Goal: Transaction & Acquisition: Purchase product/service

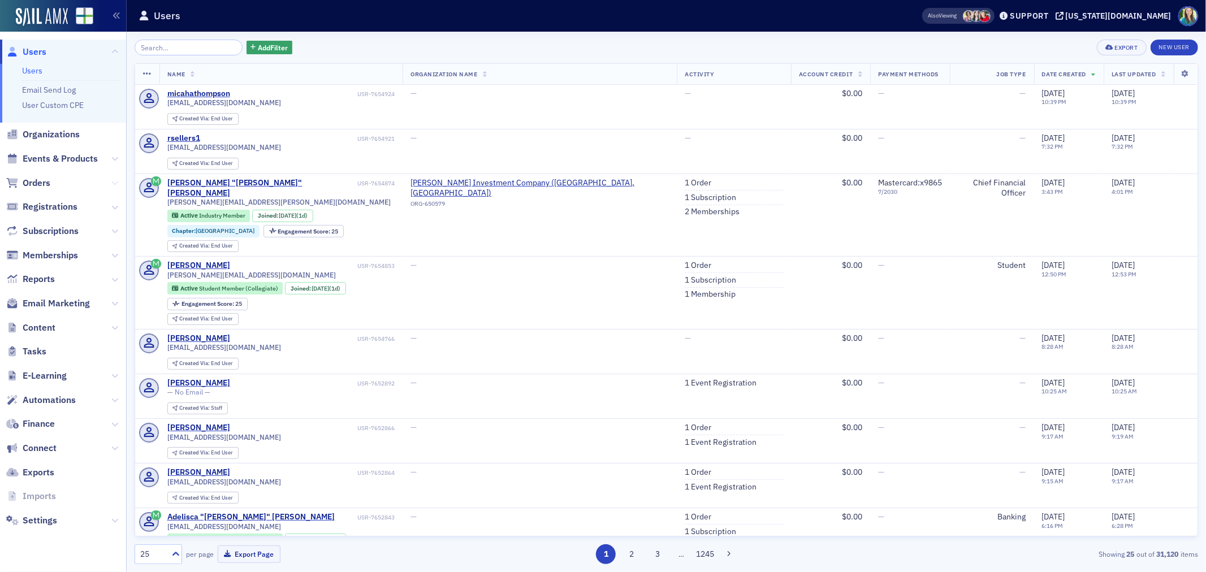
click at [112, 183] on icon at bounding box center [114, 183] width 7 height 7
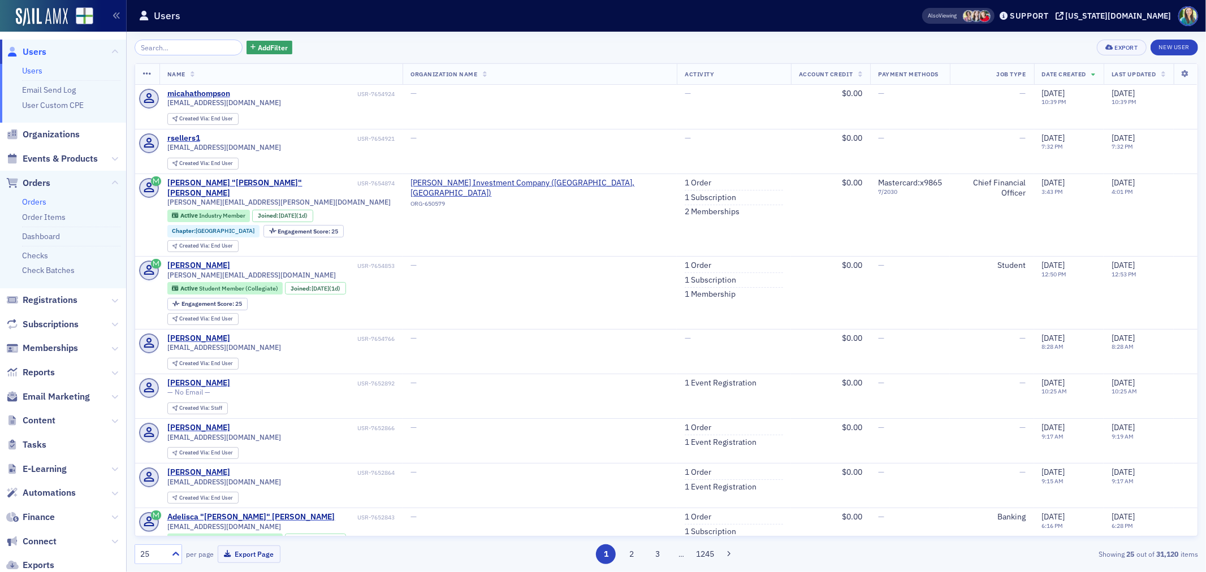
click at [29, 202] on link "Orders" at bounding box center [34, 202] width 24 height 10
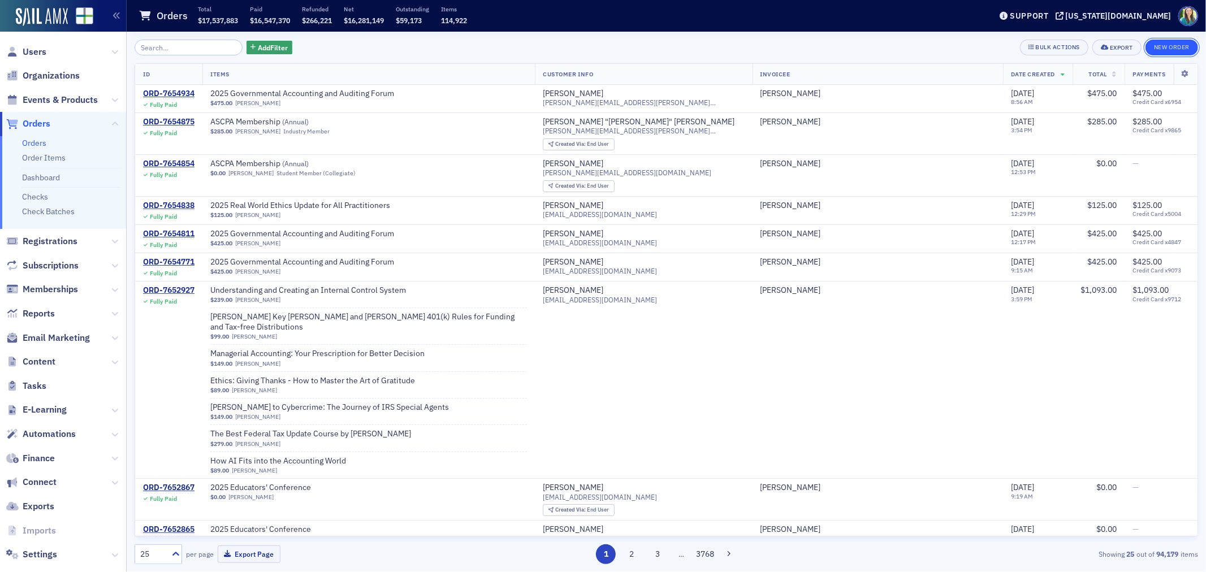
click at [1154, 46] on button "New Order" at bounding box center [1172, 48] width 53 height 16
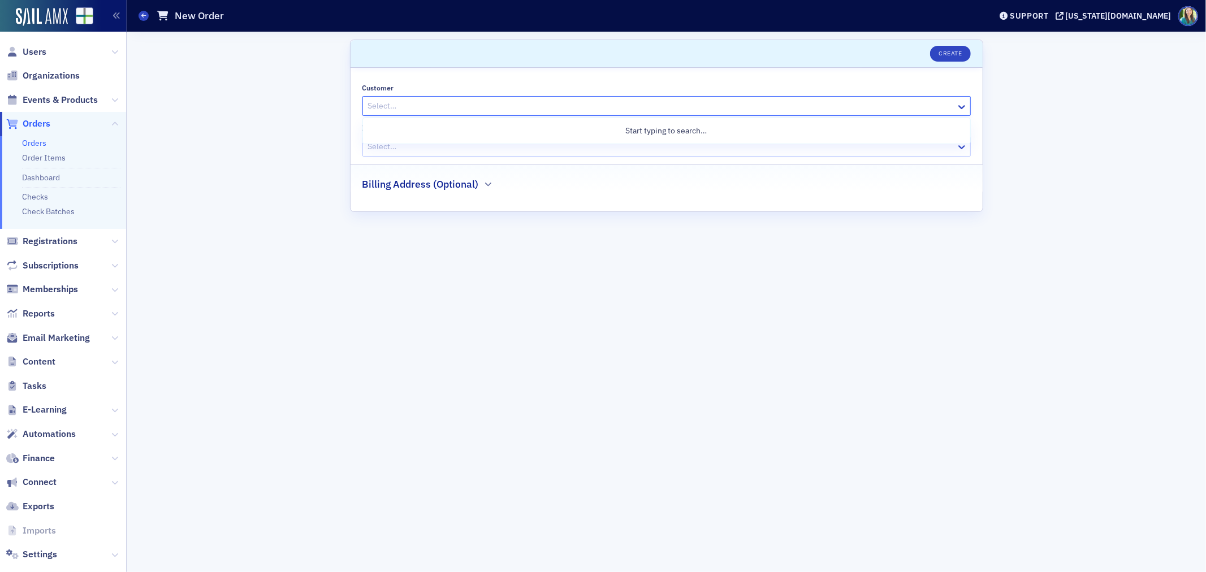
click at [546, 104] on div at bounding box center [661, 106] width 588 height 14
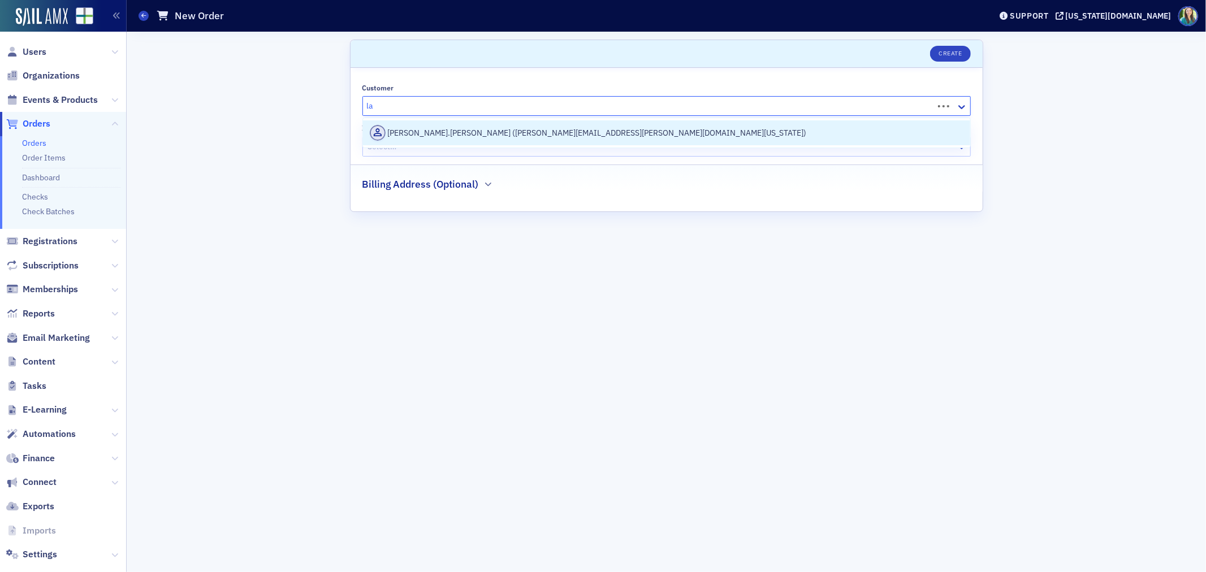
type input "l"
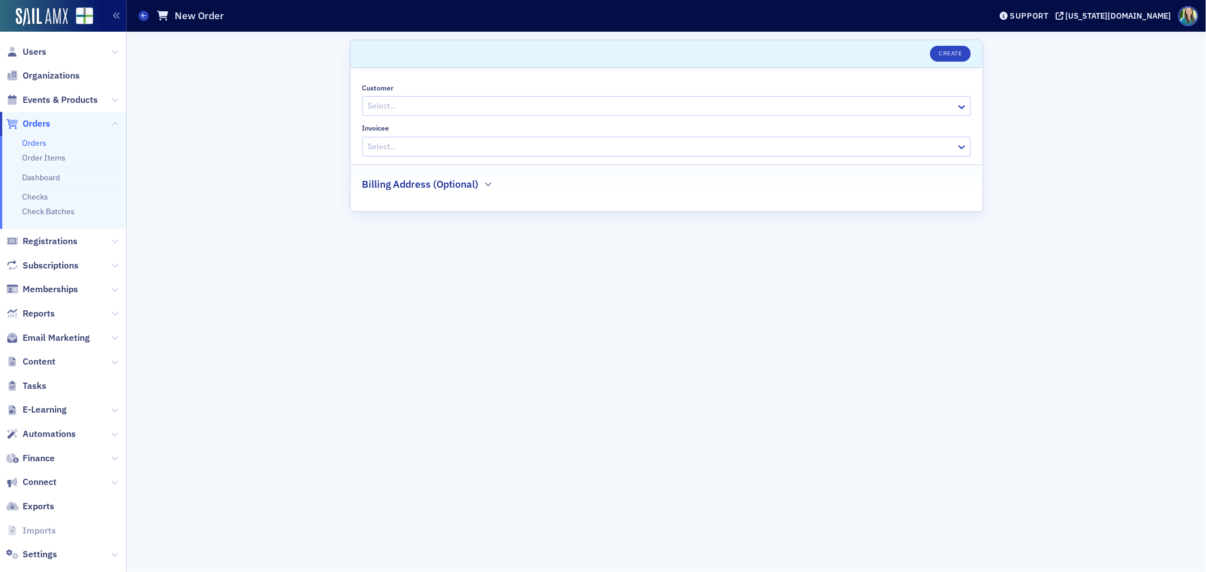
click at [434, 106] on div at bounding box center [661, 106] width 588 height 14
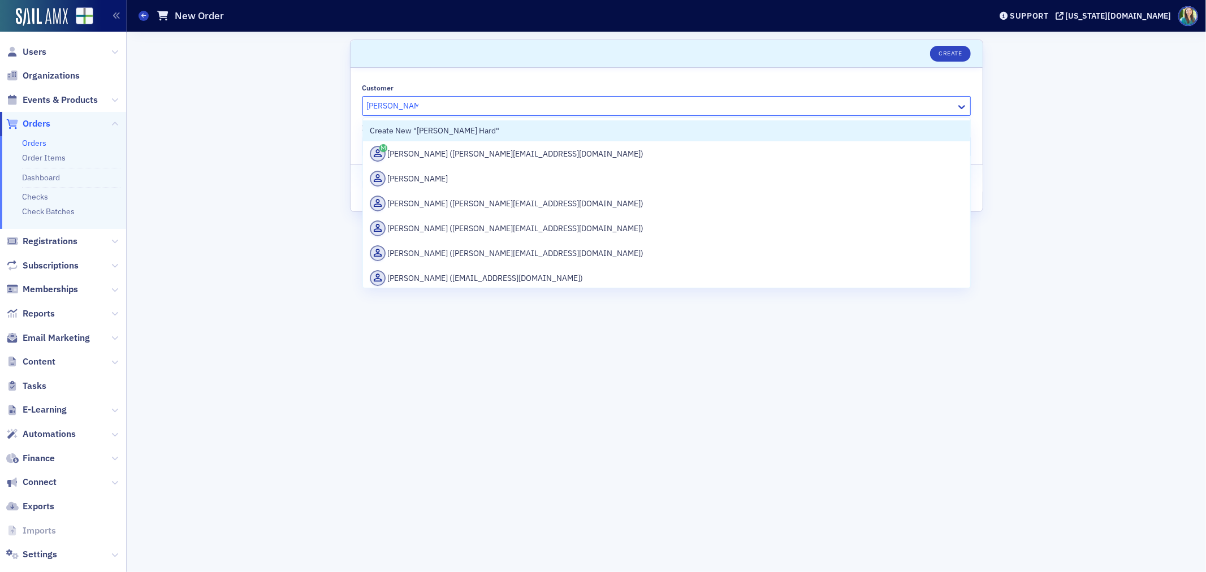
type input "[PERSON_NAME]"
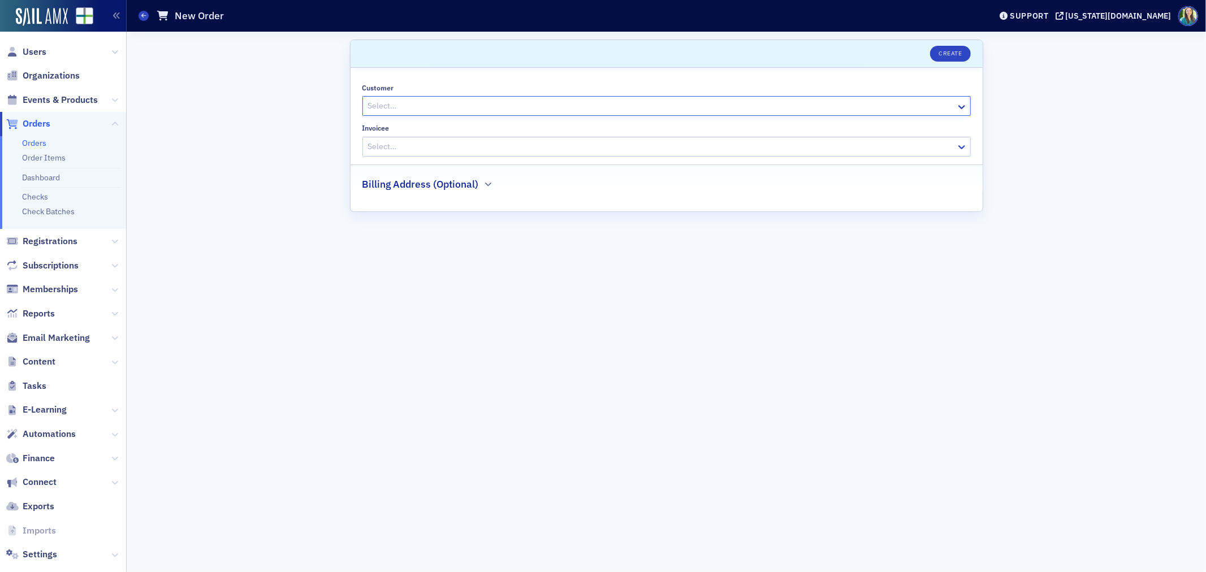
drag, startPoint x: 473, startPoint y: 105, endPoint x: 340, endPoint y: 104, distance: 133.5
click at [340, 104] on div "Scroll to Create Customer Select… Invoicee Select… Billing Address (Optional)" at bounding box center [667, 302] width 1064 height 541
type input "1"
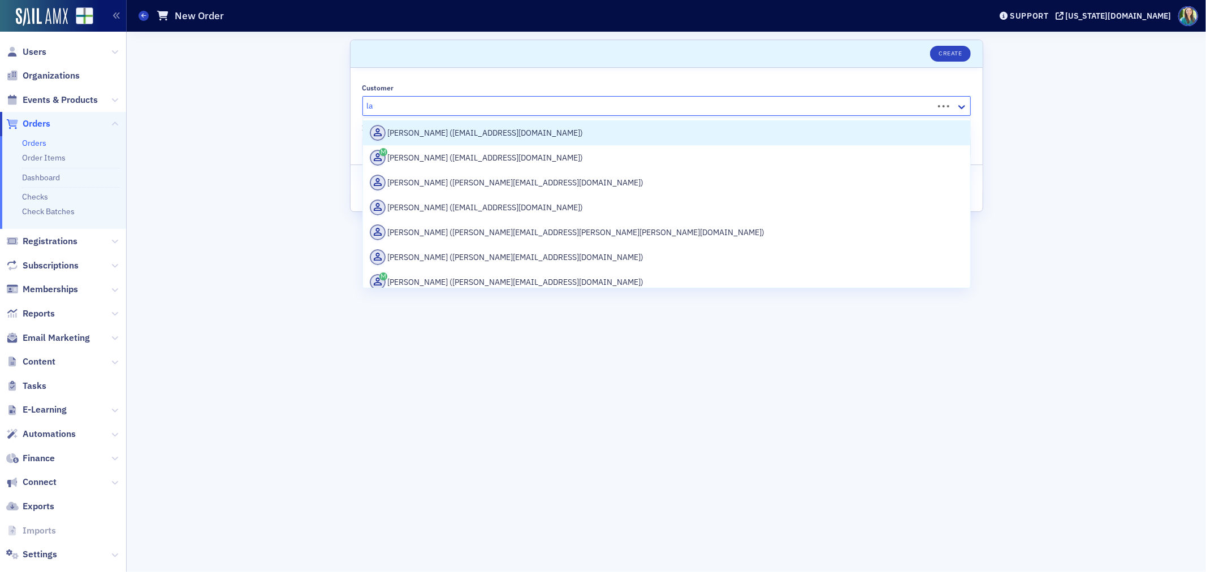
type input "l"
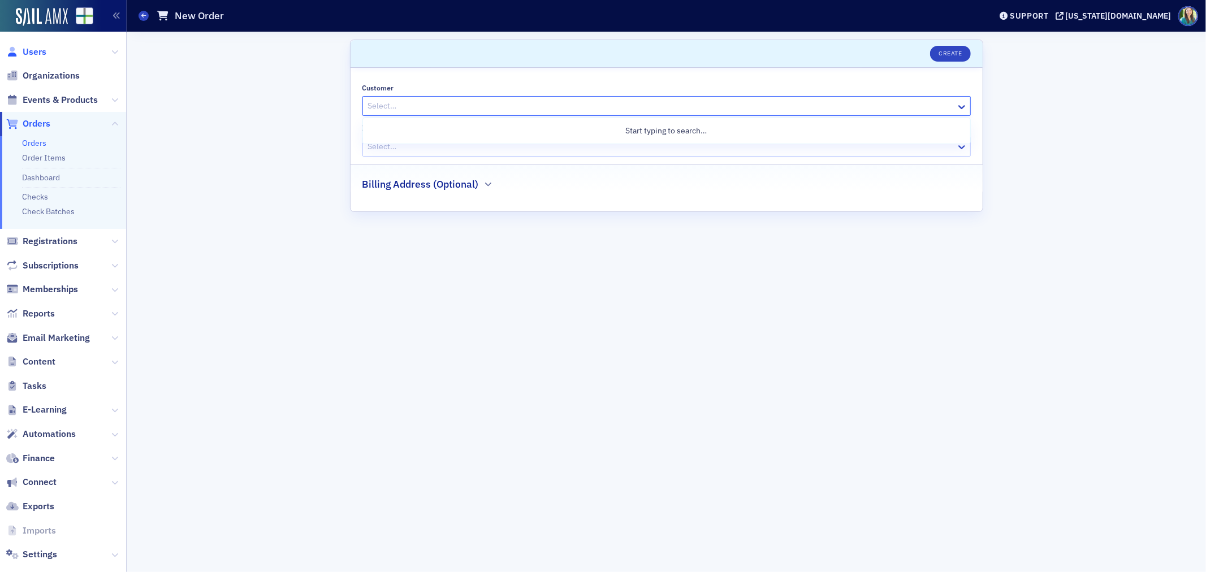
click at [37, 48] on span "Users" at bounding box center [35, 52] width 24 height 12
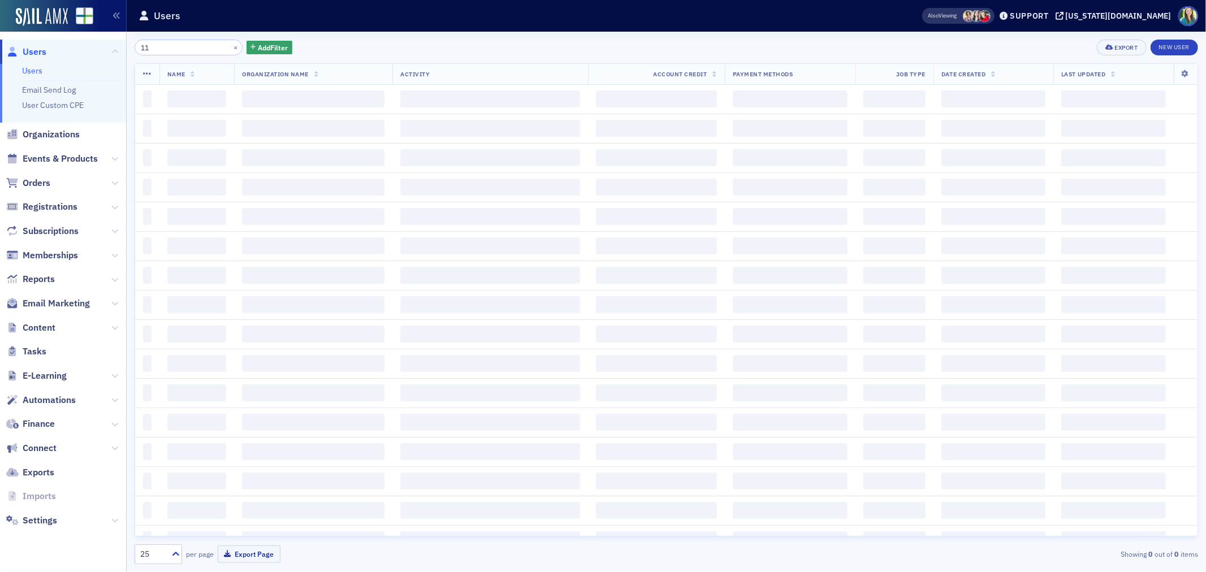
type input "1"
type input "l"
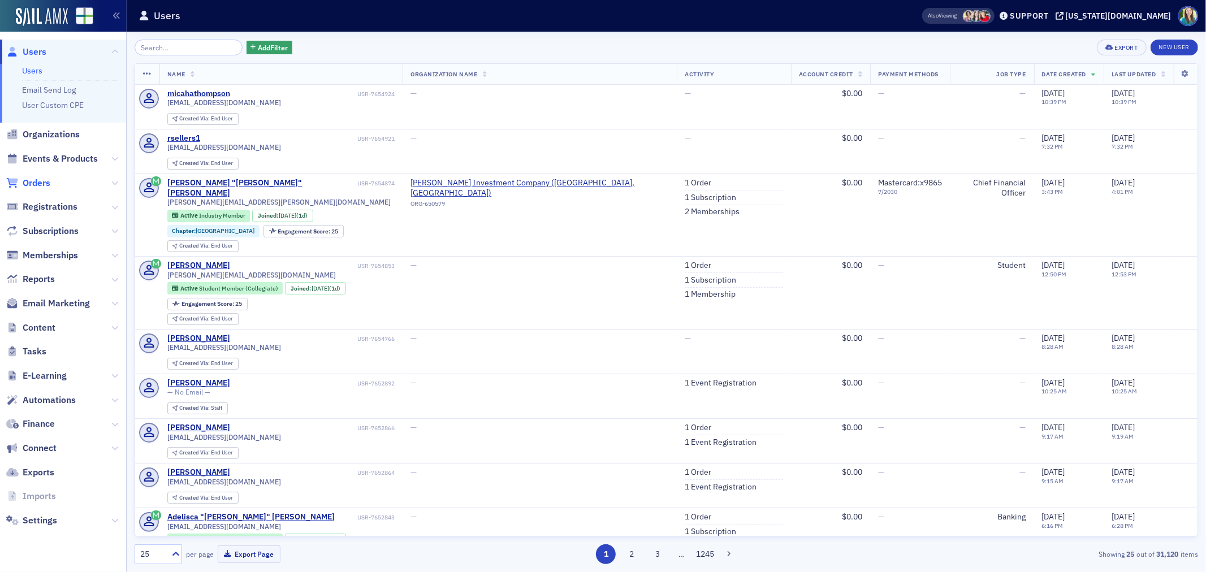
click at [40, 183] on span "Orders" at bounding box center [37, 183] width 28 height 12
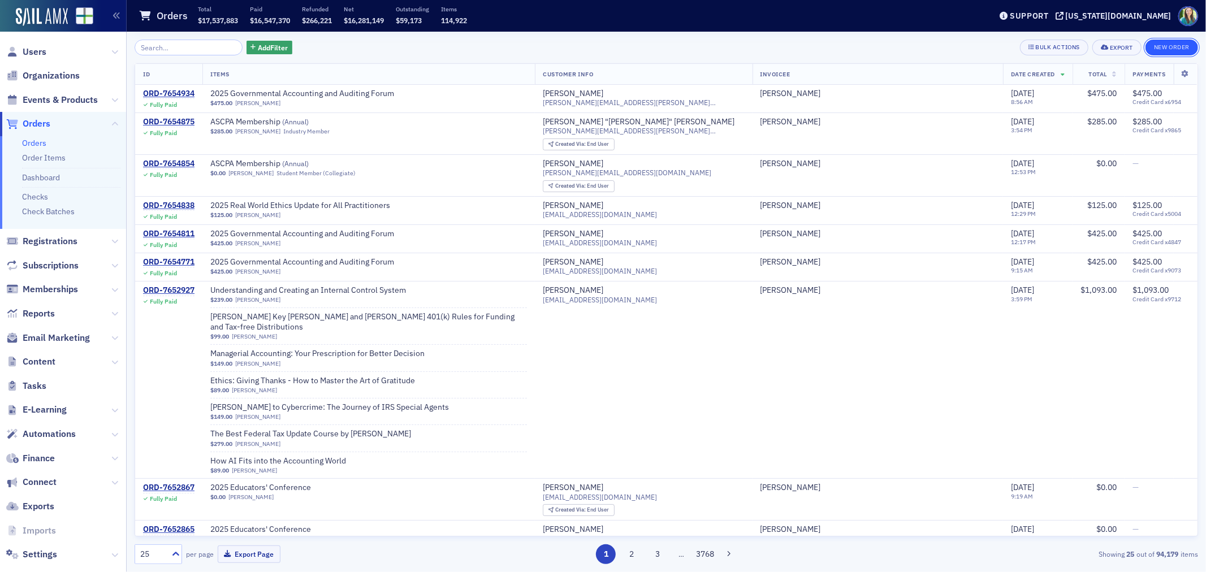
click at [1176, 43] on button "New Order" at bounding box center [1172, 48] width 53 height 16
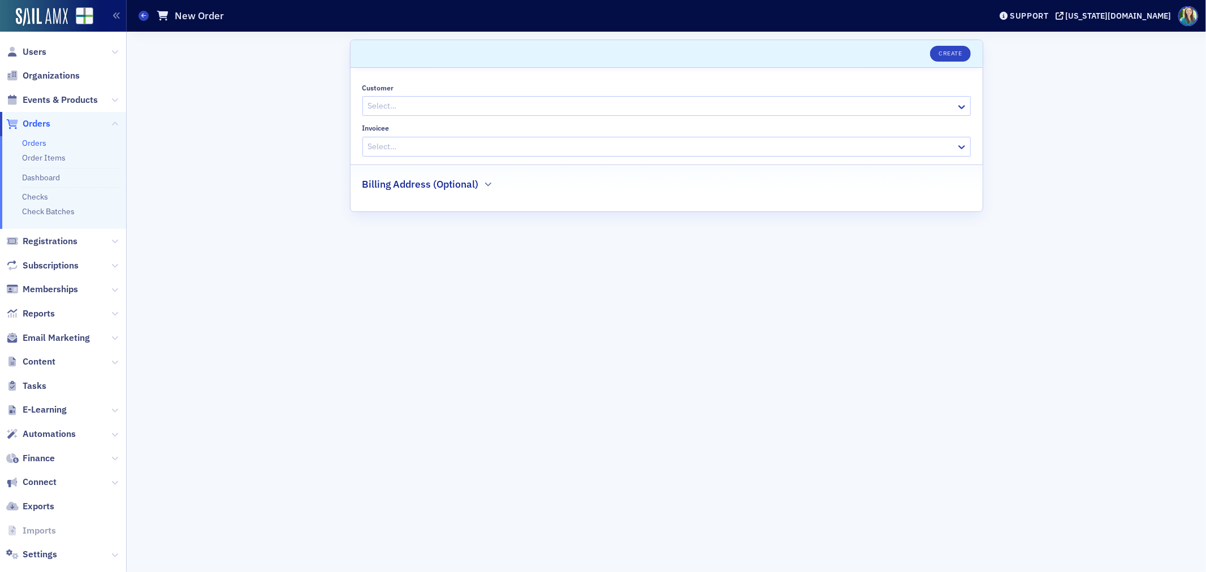
click at [414, 101] on div at bounding box center [661, 106] width 588 height 14
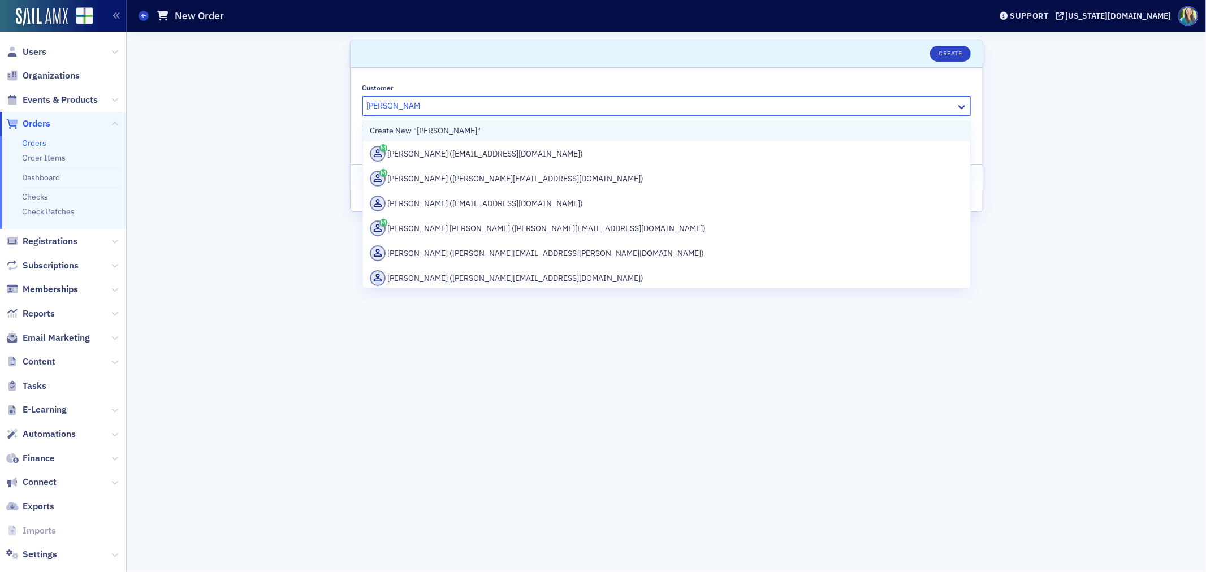
click at [412, 127] on div "Create New "[PERSON_NAME]"" at bounding box center [667, 131] width 594 height 12
type input "[PERSON_NAME]"
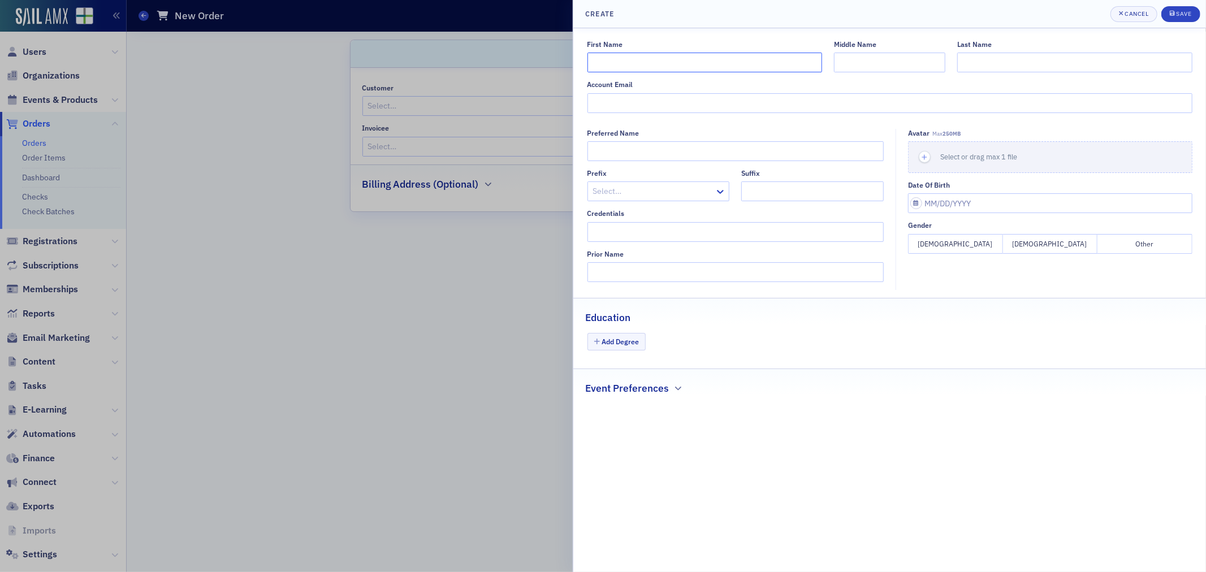
click at [681, 69] on input "First Name" at bounding box center [705, 63] width 235 height 20
type input "[PERSON_NAME]"
click at [1021, 58] on input "Last Name" at bounding box center [1074, 63] width 235 height 20
type input "[PERSON_NAME]"
click at [595, 97] on input "Account Email" at bounding box center [890, 103] width 605 height 20
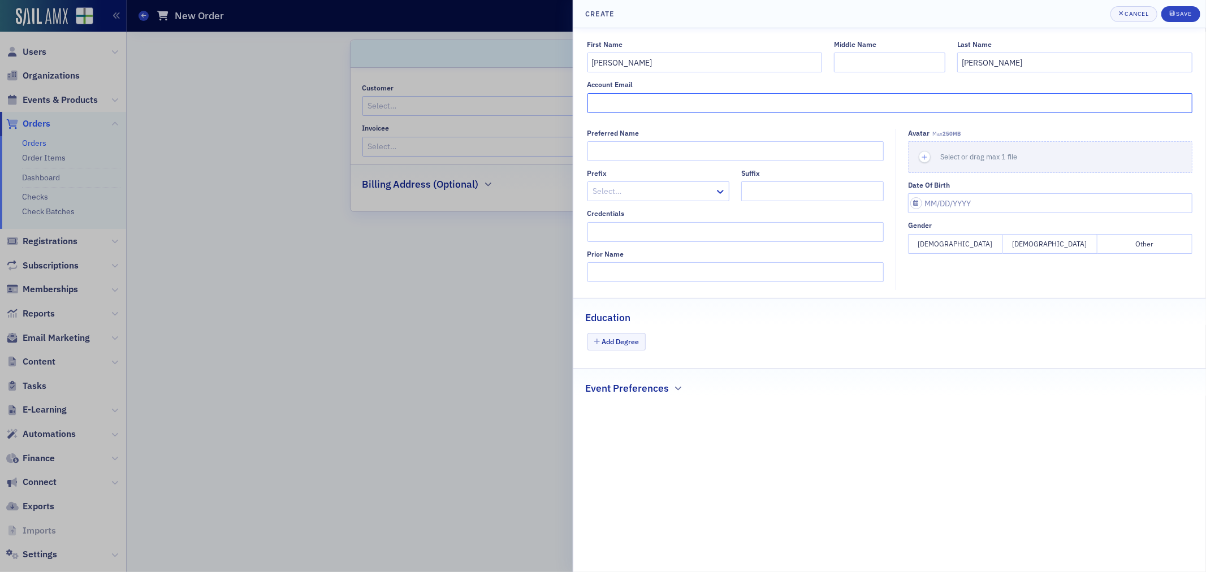
paste input "[PERSON_NAME][EMAIL_ADDRESS][PERSON_NAME][DOMAIN_NAME]"
type input "[PERSON_NAME][EMAIL_ADDRESS][PERSON_NAME][DOMAIN_NAME]"
click at [1199, 15] on button "Save" at bounding box center [1180, 14] width 39 height 16
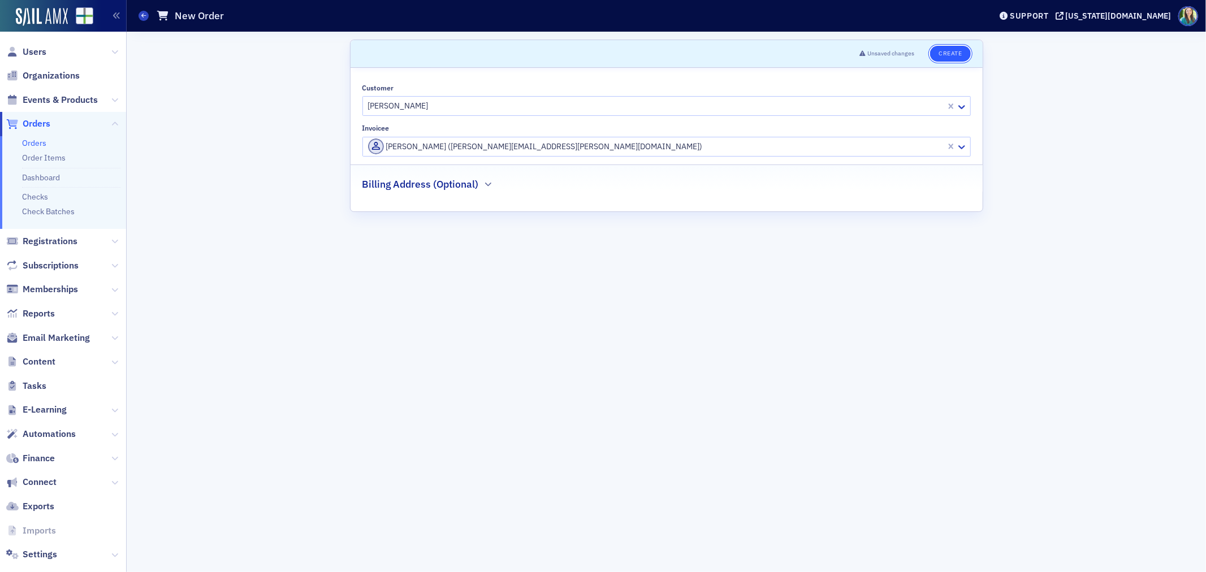
click at [947, 57] on button "Create" at bounding box center [950, 54] width 40 height 16
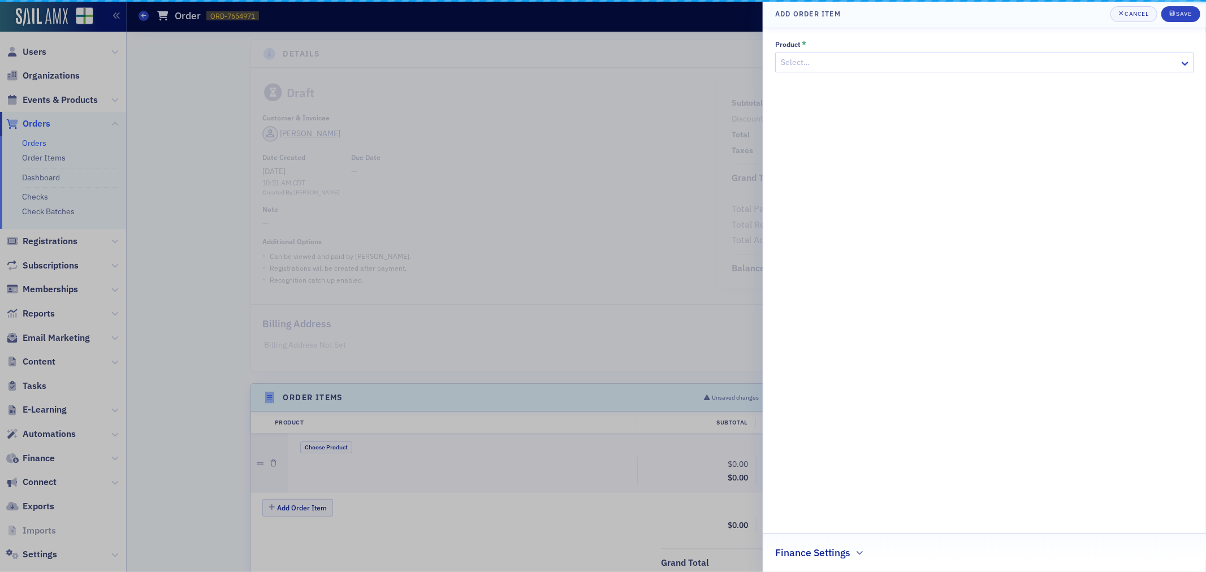
scroll to position [182, 0]
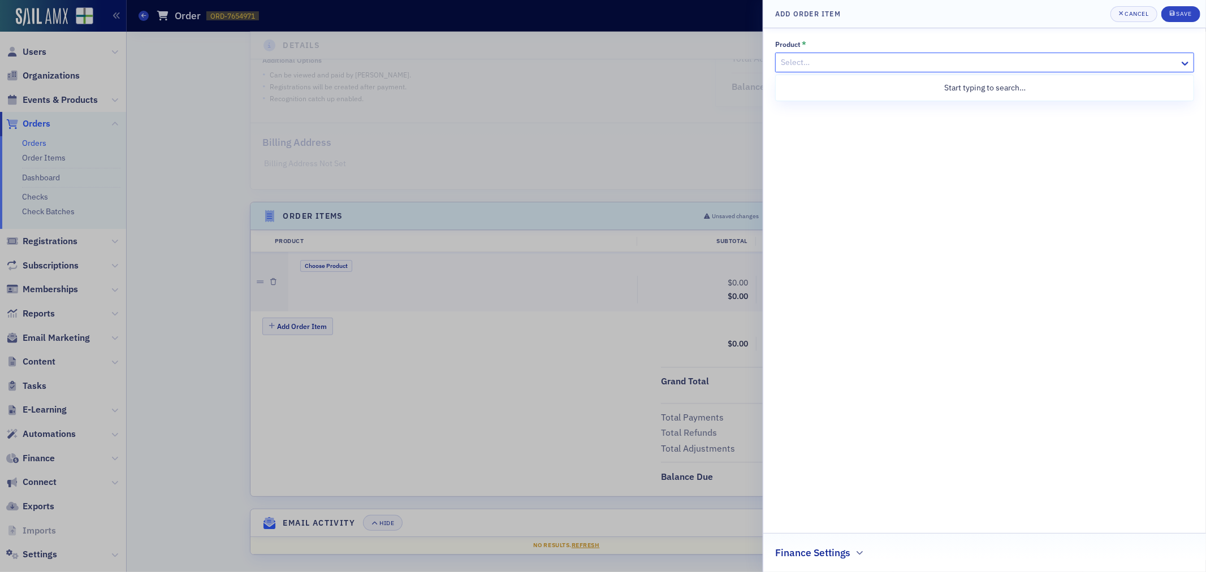
click at [947, 57] on div at bounding box center [979, 62] width 399 height 14
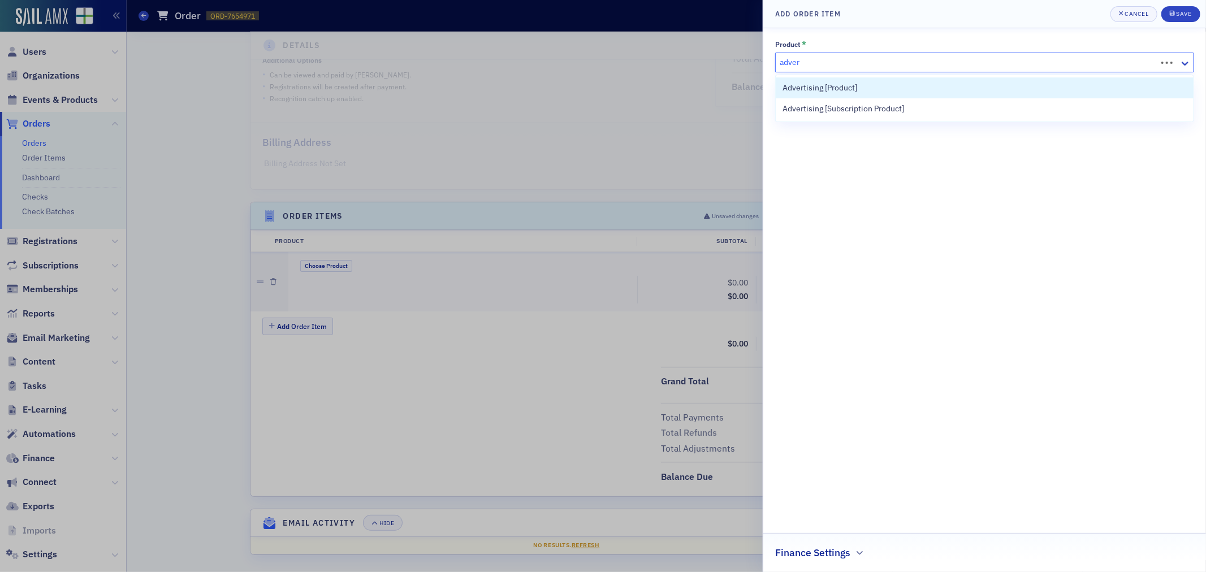
type input "advert"
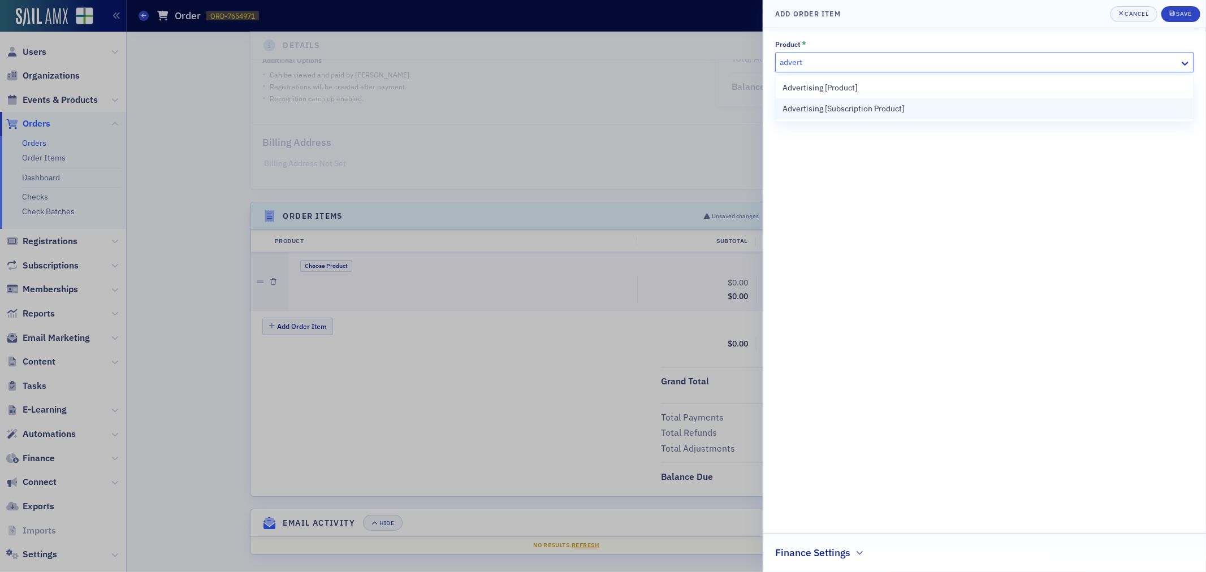
click at [934, 100] on div "Advertising [Subscription Product]" at bounding box center [985, 108] width 418 height 21
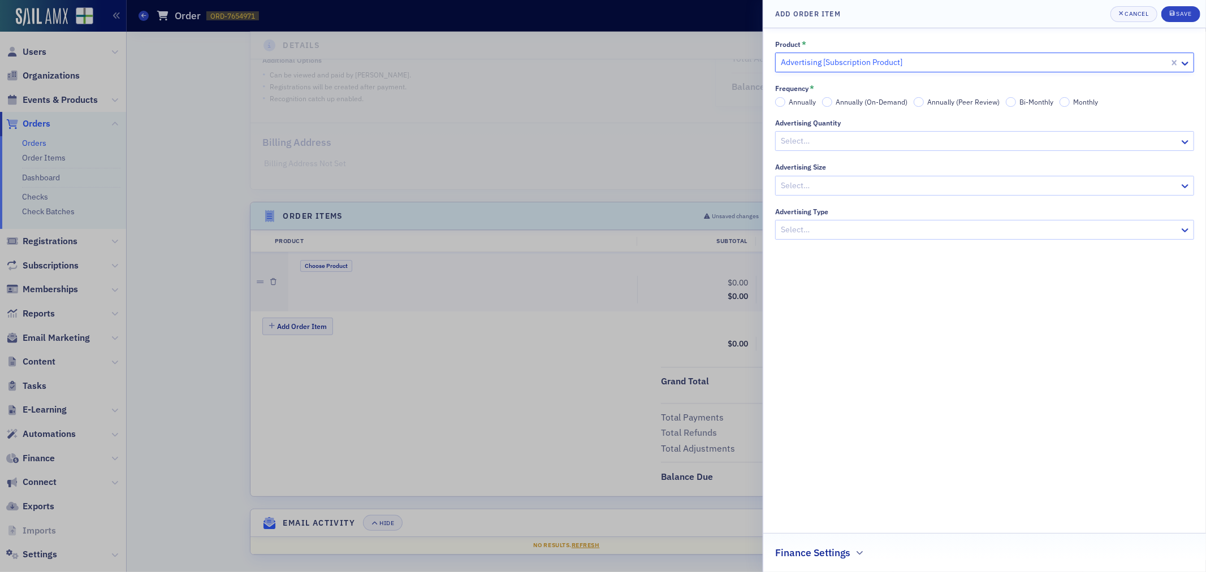
click at [813, 142] on div at bounding box center [979, 141] width 399 height 14
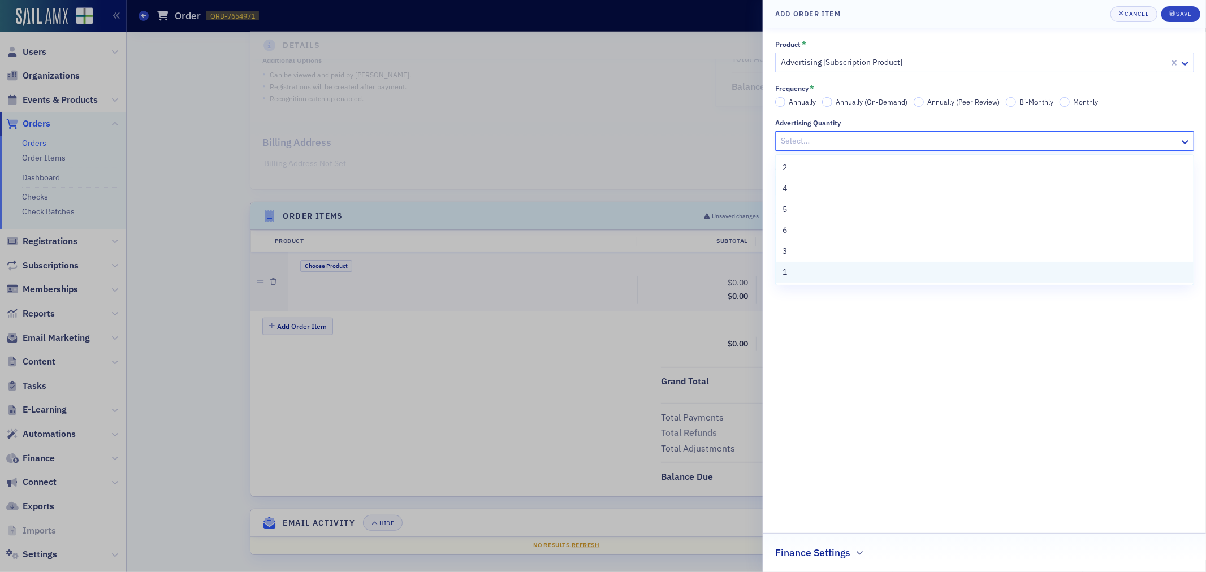
click at [796, 270] on div "1" at bounding box center [985, 272] width 404 height 12
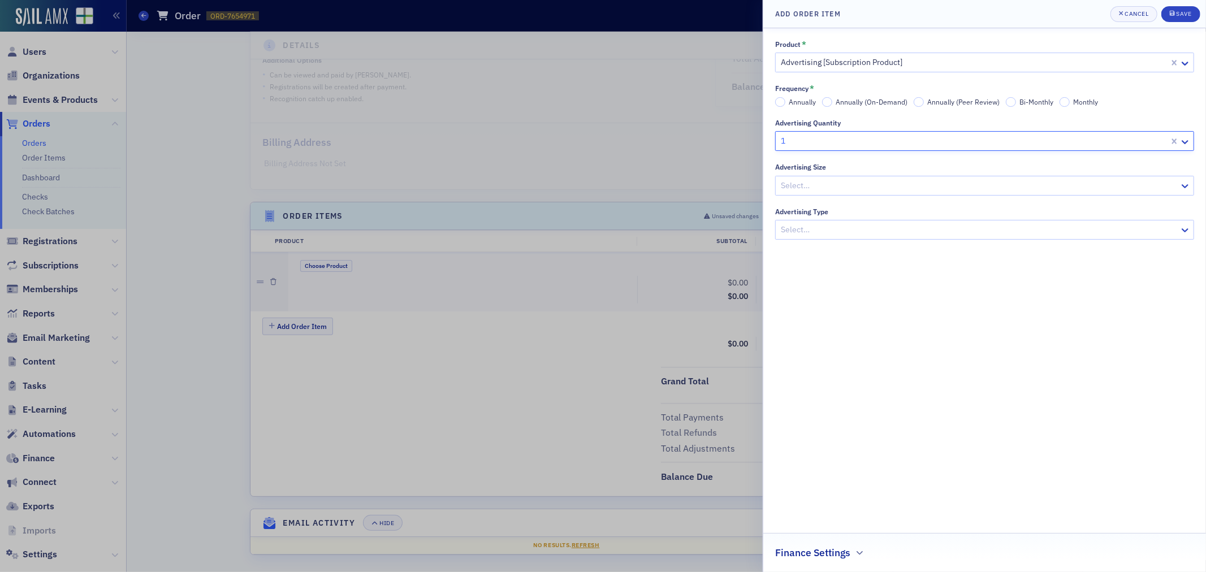
click at [830, 182] on div at bounding box center [979, 186] width 399 height 14
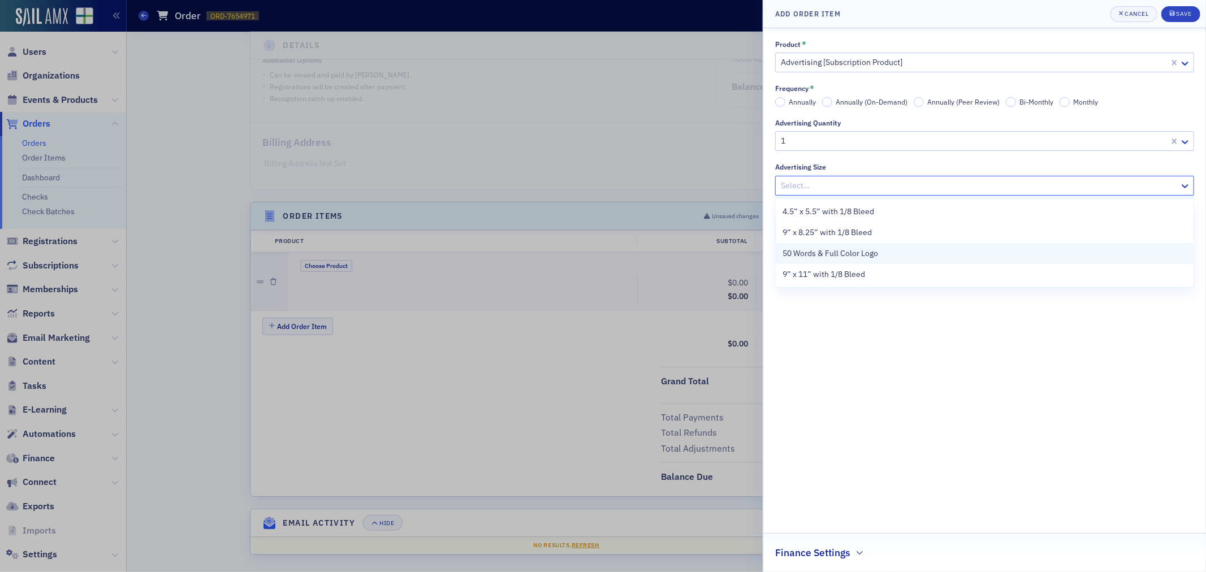
click at [835, 256] on span "50 Words & Full Color Logo" at bounding box center [831, 254] width 96 height 12
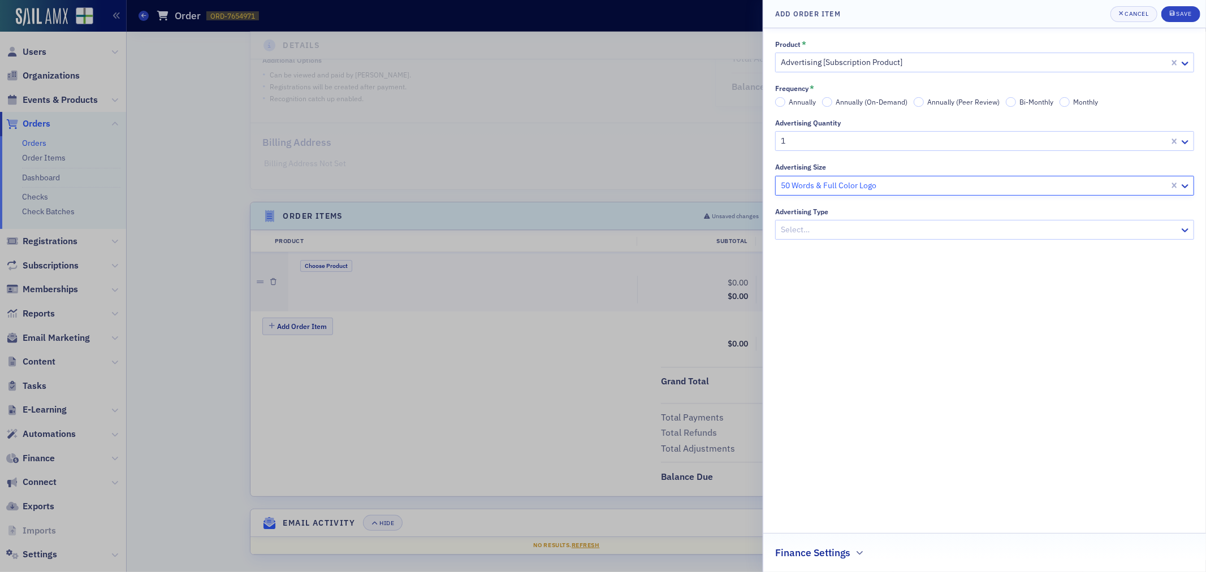
click at [827, 234] on div at bounding box center [979, 230] width 399 height 14
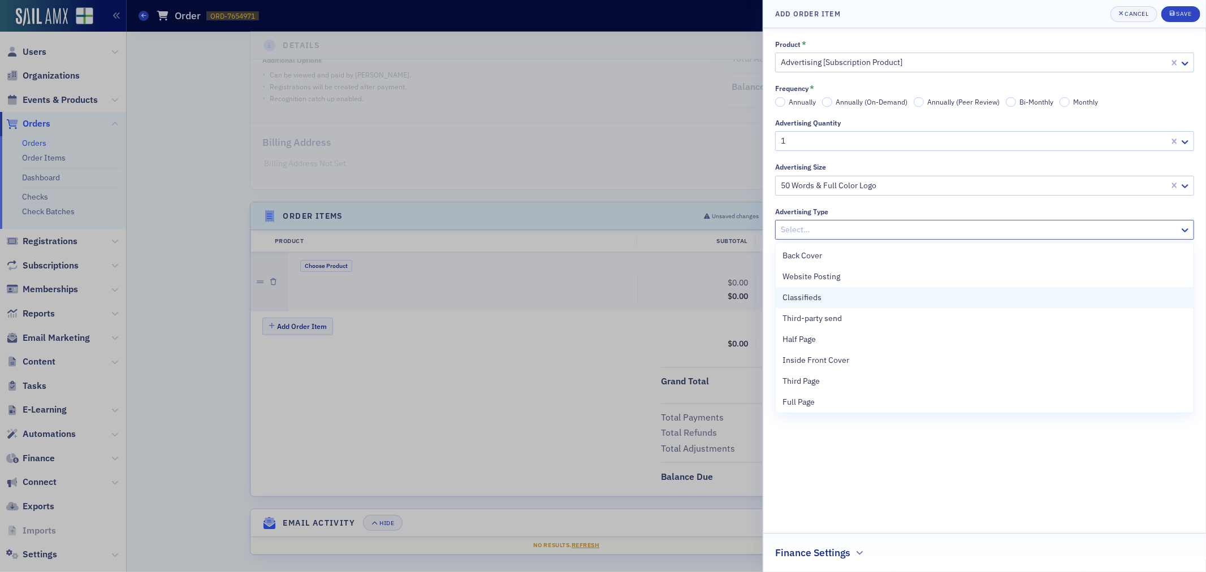
click at [816, 292] on span "Classifieds" at bounding box center [802, 298] width 39 height 12
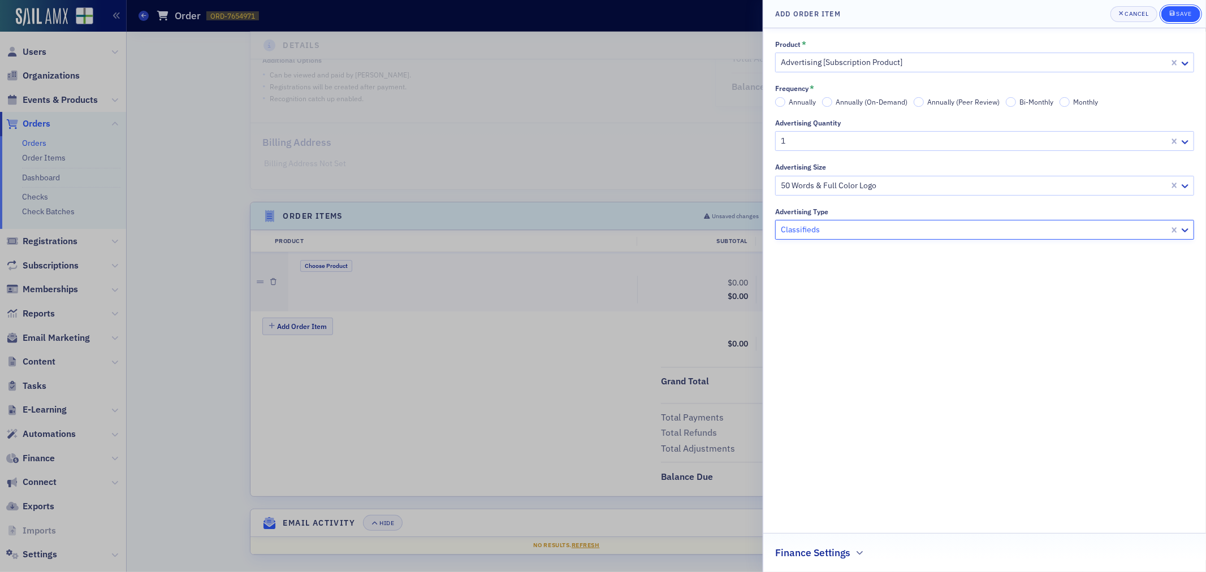
click at [1176, 19] on button "Save" at bounding box center [1180, 14] width 39 height 16
click at [940, 64] on div at bounding box center [974, 62] width 388 height 14
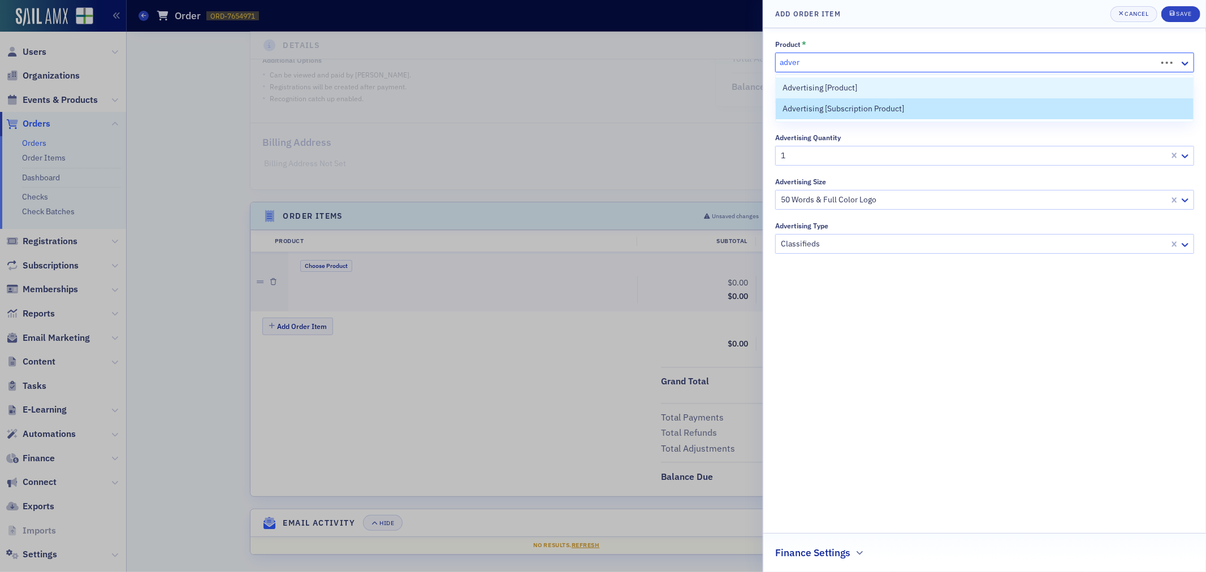
type input "advert"
click at [934, 84] on div "Advertising [Product]" at bounding box center [985, 88] width 404 height 12
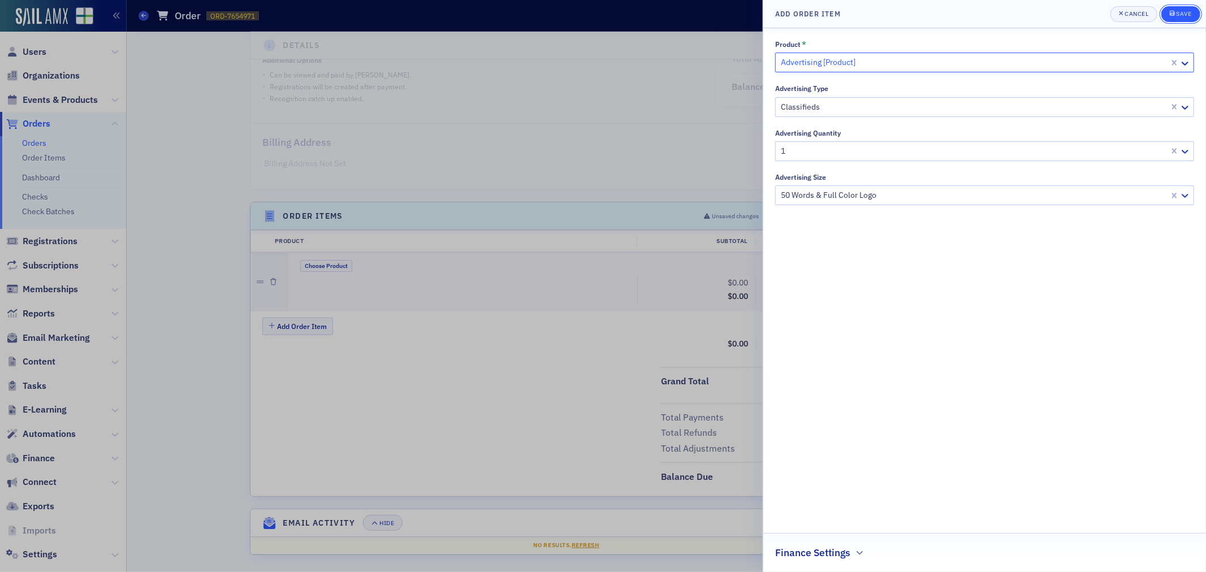
click at [1185, 15] on div "Save" at bounding box center [1183, 14] width 15 height 6
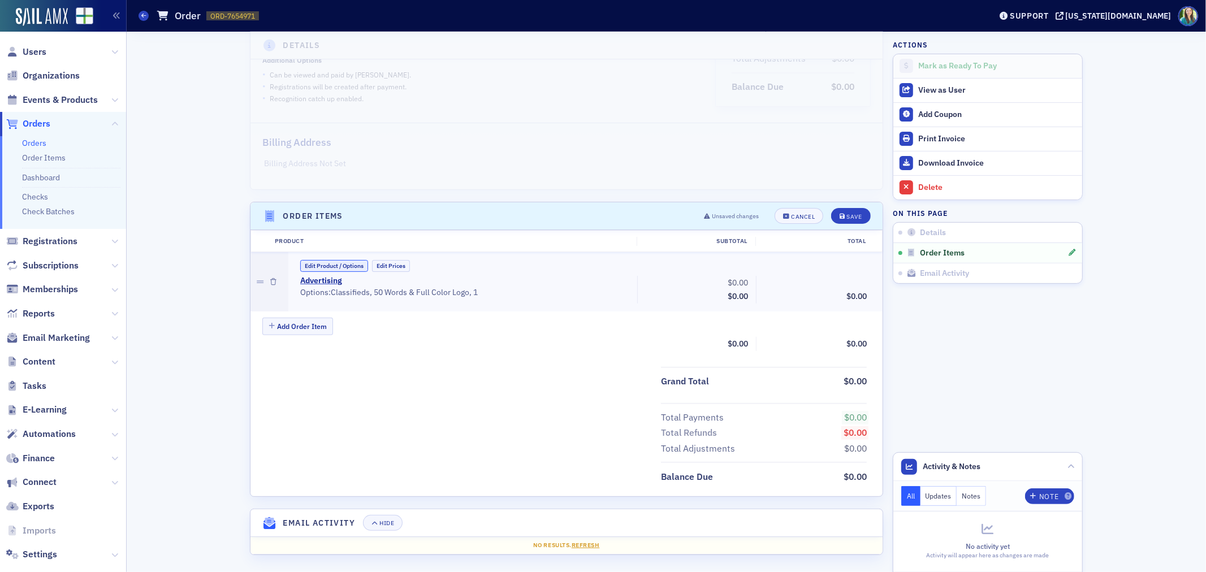
click at [336, 265] on button "Edit Product / Options" at bounding box center [334, 266] width 68 height 12
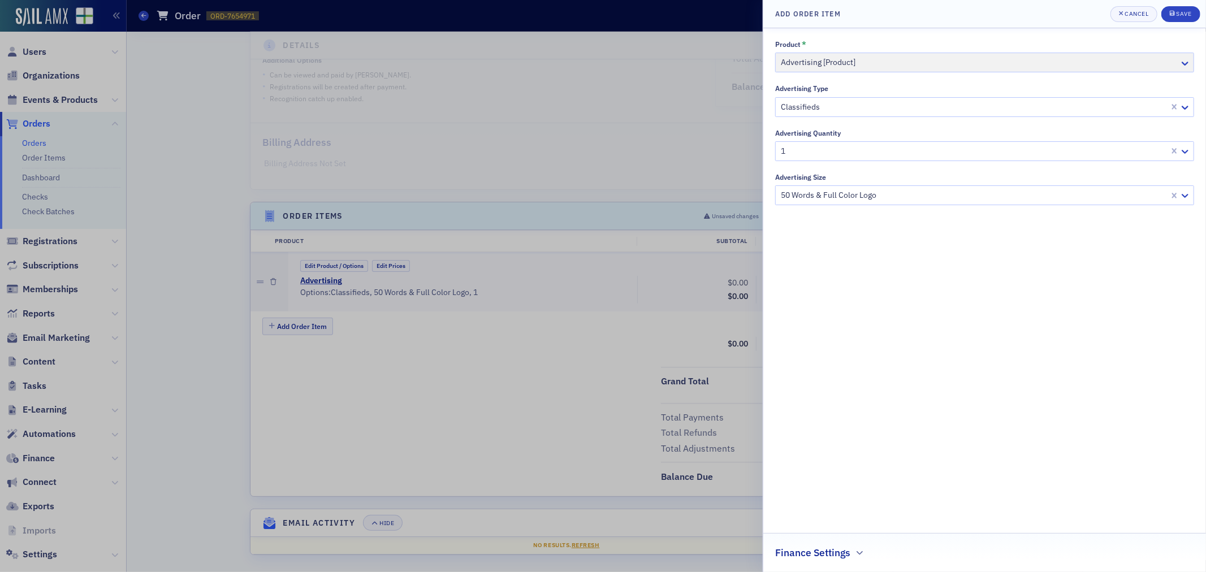
click at [1194, 3] on header "Add Order Item Cancel Save" at bounding box center [984, 14] width 443 height 28
click at [1194, 14] on button "Save" at bounding box center [1180, 14] width 39 height 16
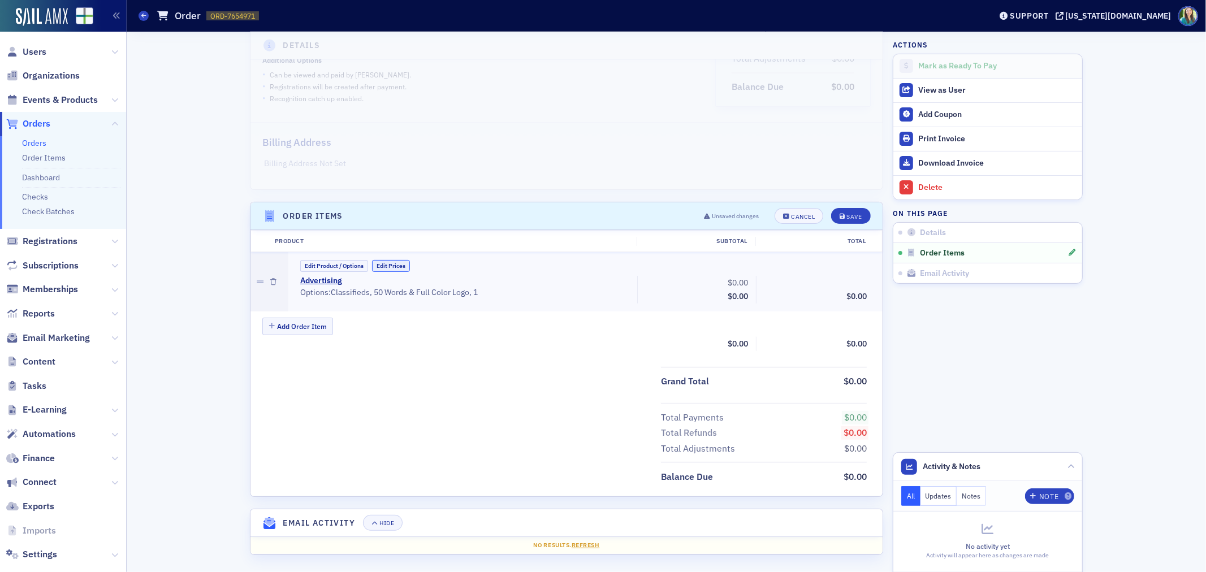
click at [386, 264] on button "Edit Prices" at bounding box center [391, 266] width 38 height 12
click at [728, 283] on input "0.00" at bounding box center [724, 283] width 55 height 16
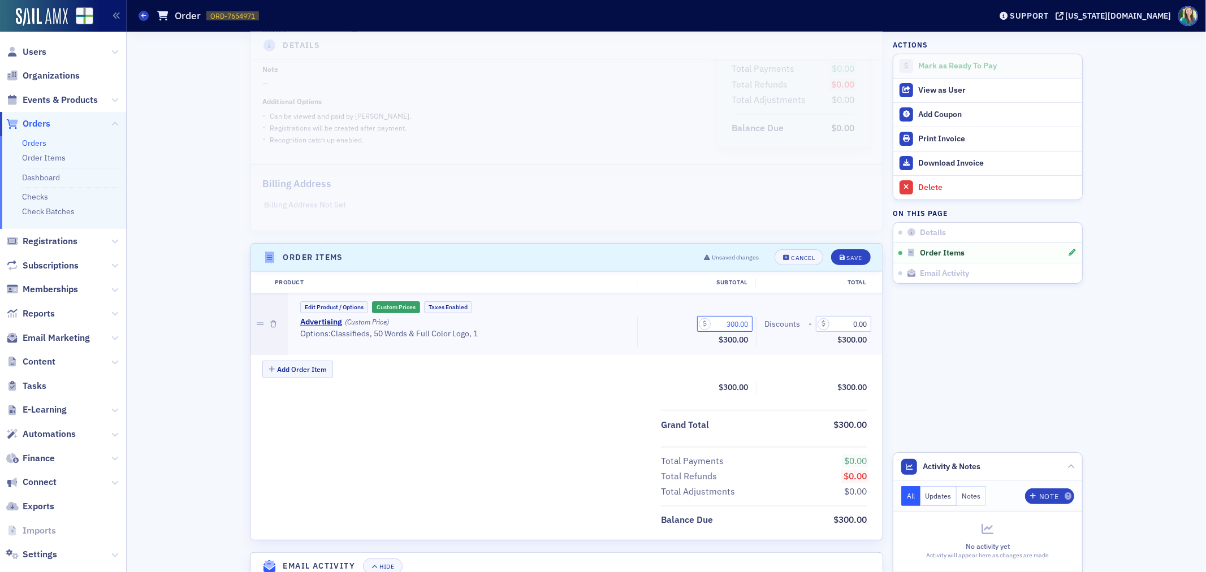
scroll to position [119, 0]
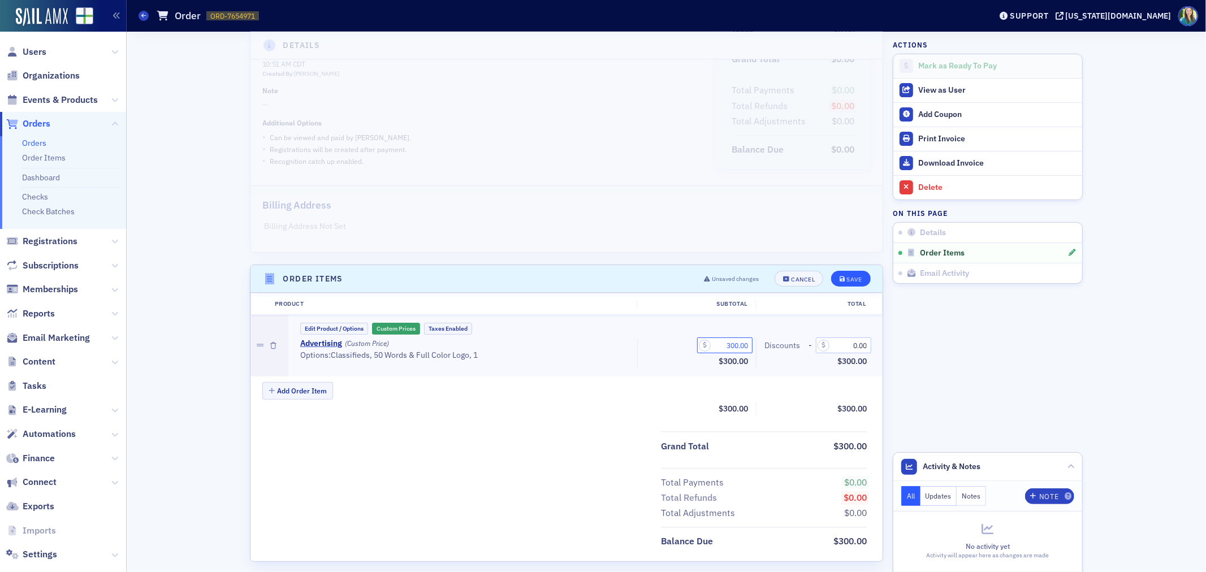
type input "300.00"
click at [840, 282] on button "Save" at bounding box center [850, 279] width 39 height 16
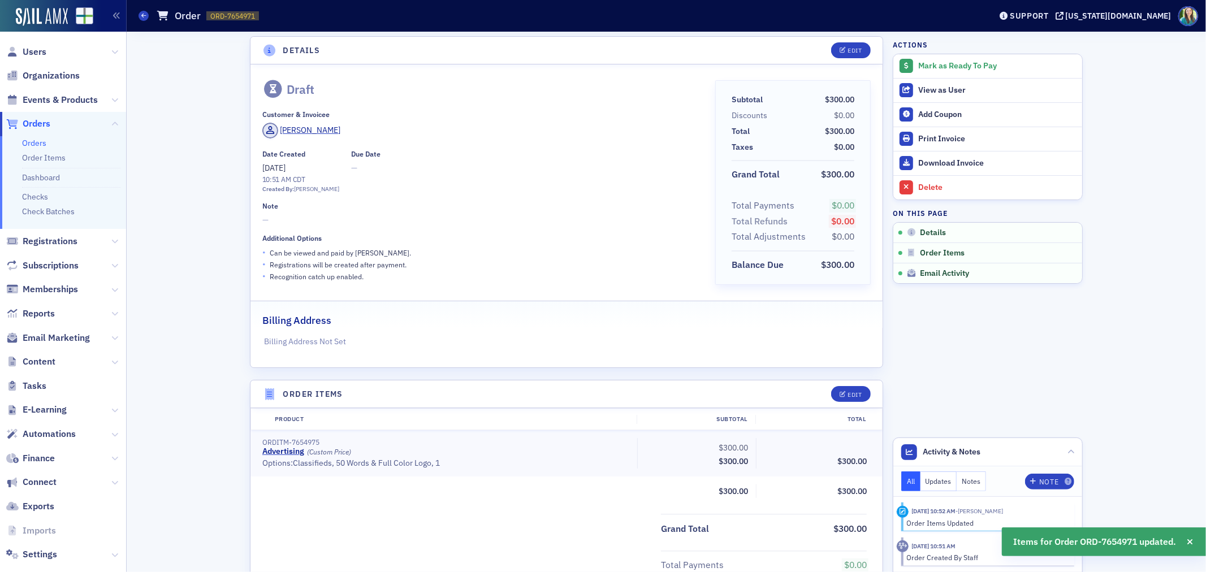
scroll to position [0, 0]
click at [861, 54] on button "Edit" at bounding box center [850, 54] width 39 height 16
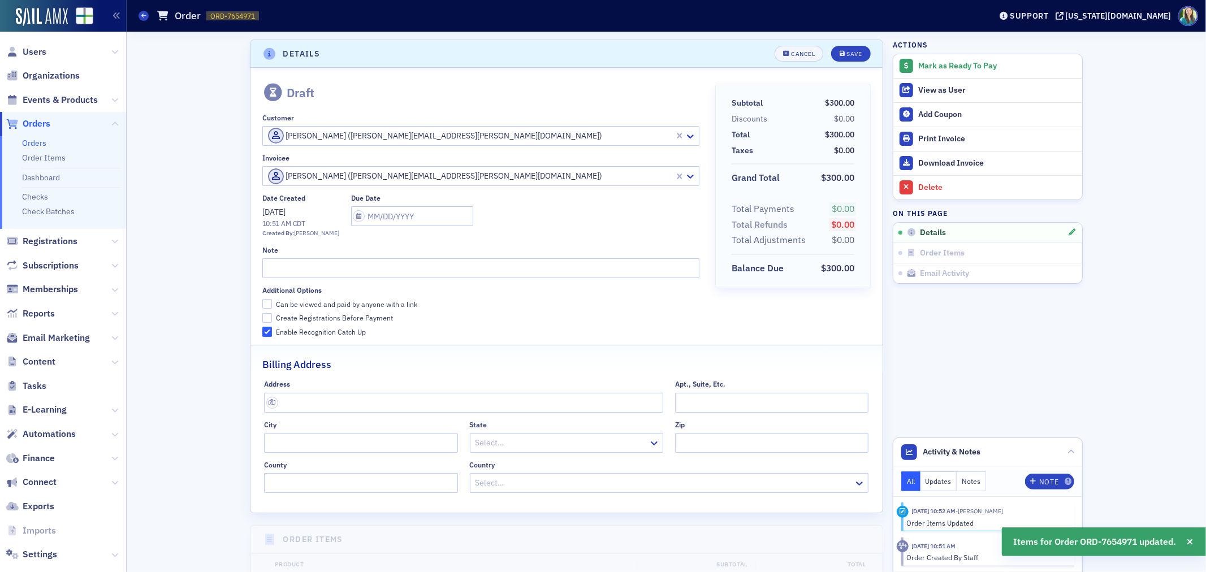
scroll to position [2, 0]
click at [262, 297] on input "Can be viewed and paid by anyone with a link" at bounding box center [267, 302] width 10 height 10
checkbox input "true"
click at [287, 260] on input "text" at bounding box center [480, 266] width 437 height 20
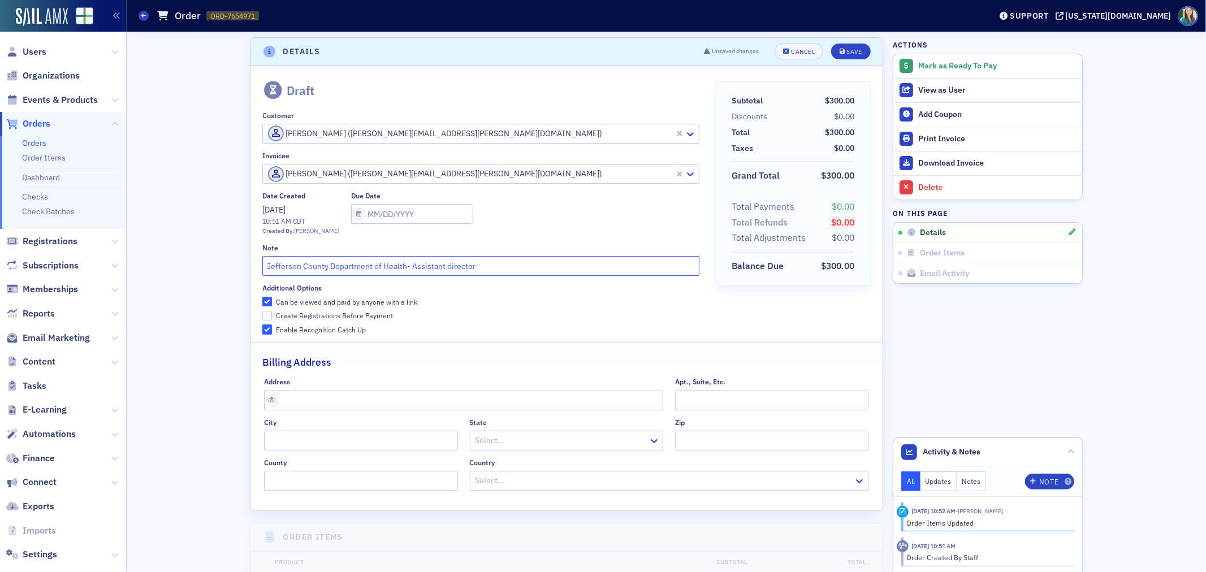
click at [446, 267] on input "Jefferson County Department of Health- Assistant director" at bounding box center [480, 266] width 437 height 20
type input "Jefferson County Department of Health- Assistant Director"
select select "9"
select select "2025"
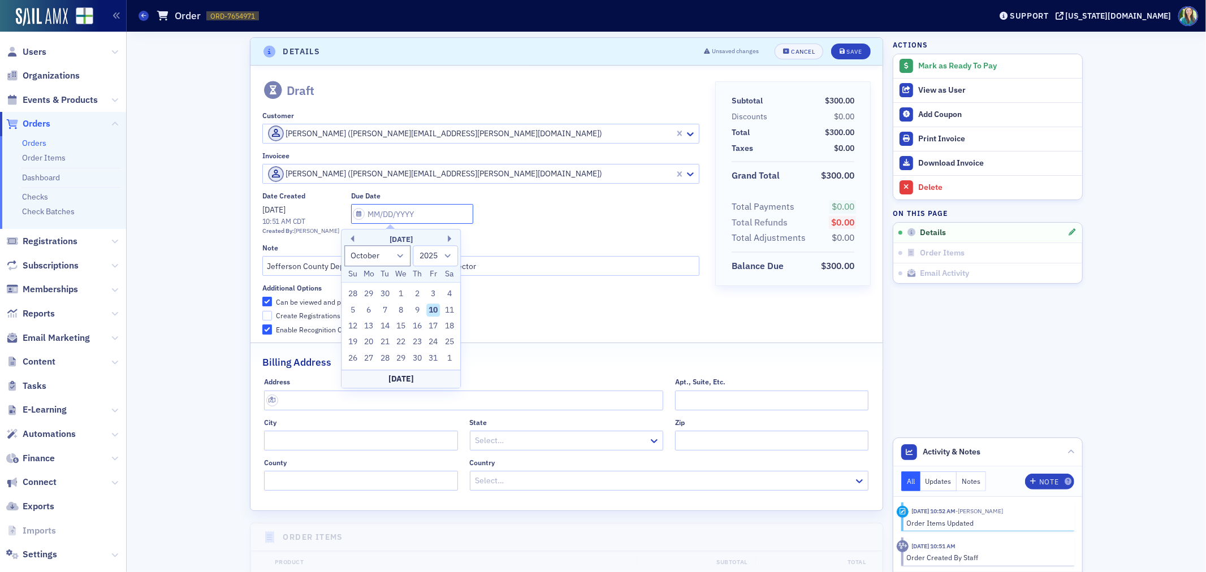
click at [351, 210] on input "text" at bounding box center [412, 214] width 122 height 20
click at [415, 360] on div "30" at bounding box center [418, 359] width 14 height 14
type input "[DATE]"
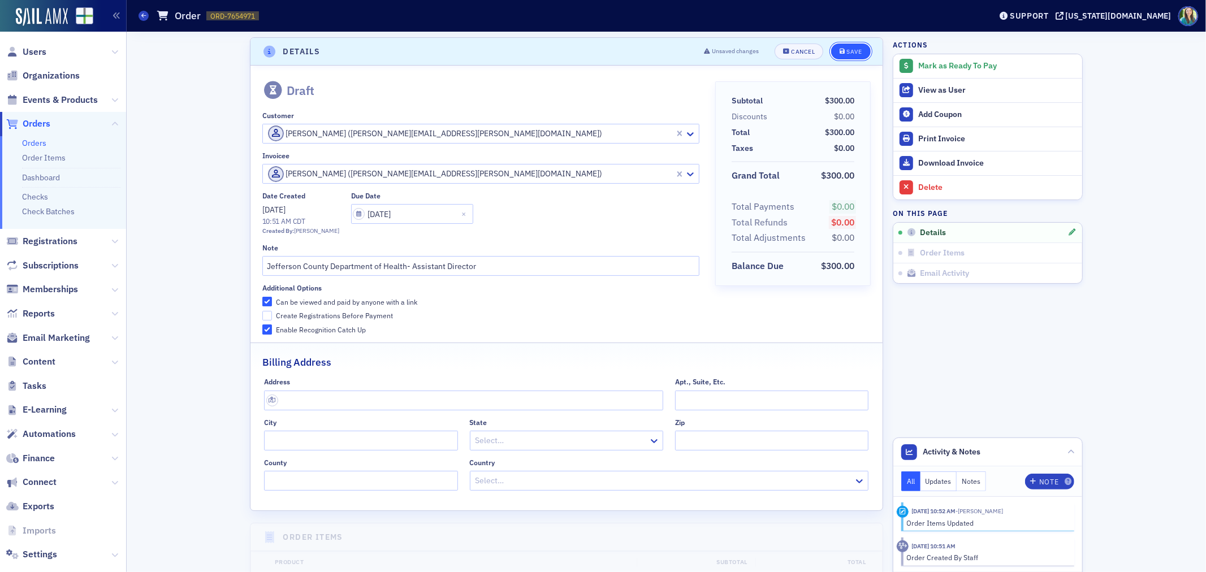
click at [847, 54] on div "Save" at bounding box center [854, 52] width 15 height 6
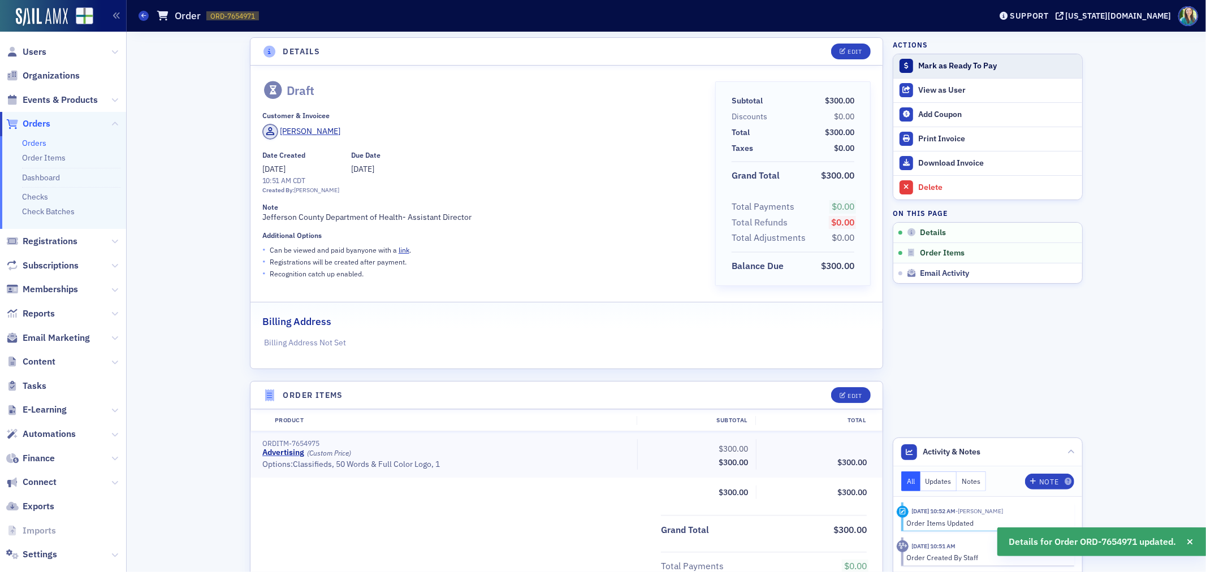
click at [913, 70] on button "Mark as Ready To Pay" at bounding box center [987, 66] width 189 height 24
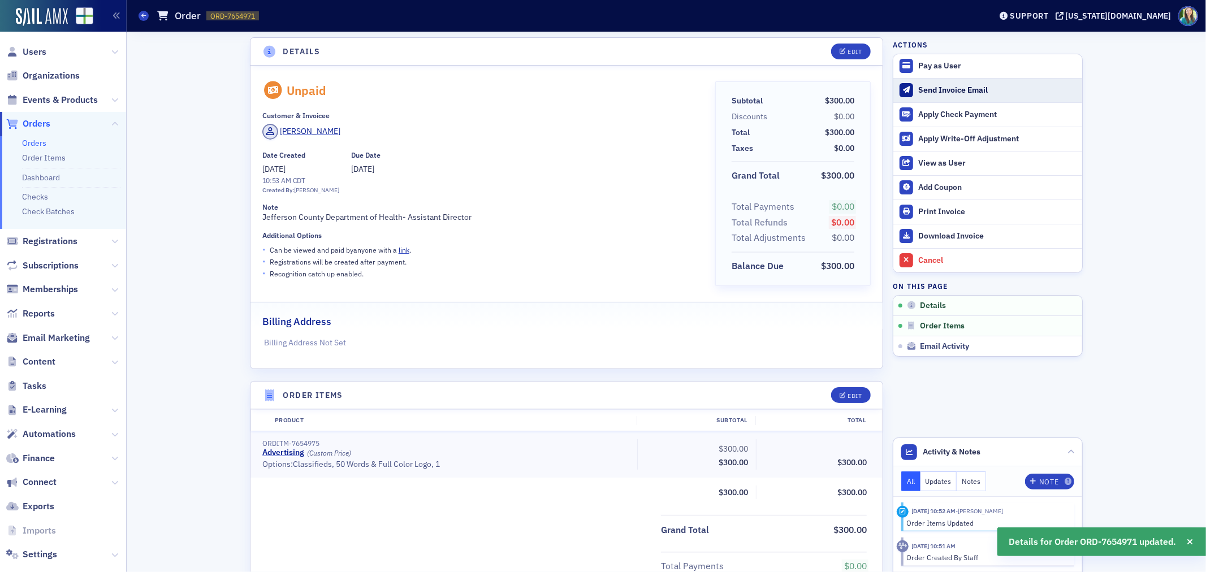
click at [944, 87] on div "Send Invoice Email" at bounding box center [997, 90] width 158 height 10
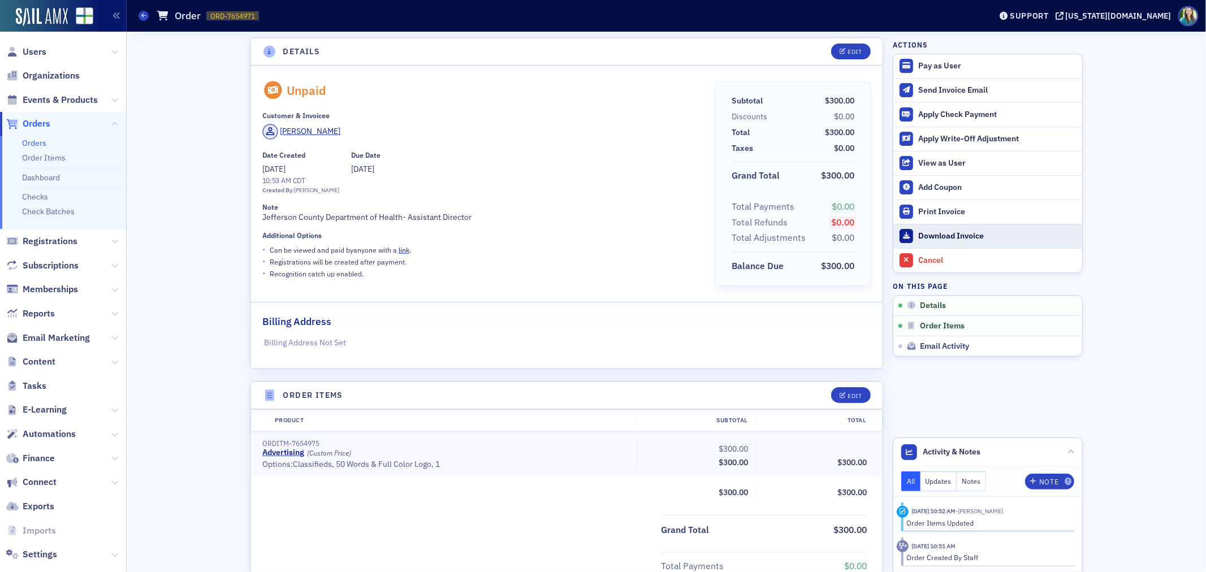
click at [936, 234] on div "Download Invoice" at bounding box center [997, 236] width 158 height 10
click at [1111, 185] on div "Details Edit Unpaid Customer & Invoicee [PERSON_NAME] Date Created [DATE] 10:53…" at bounding box center [667, 433] width 1064 height 808
